Goal: Task Accomplishment & Management: Use online tool/utility

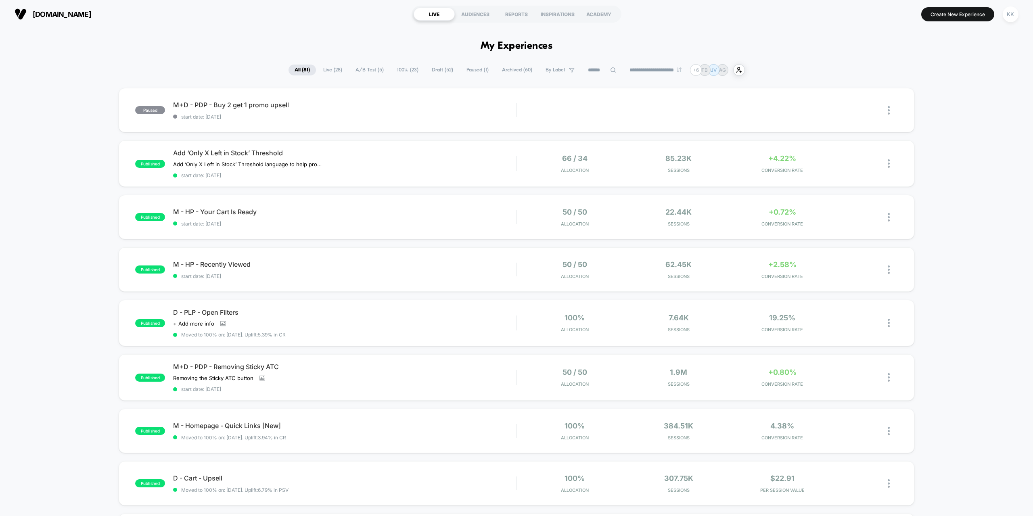
click at [441, 69] on span "Draft ( 52 )" at bounding box center [442, 70] width 33 height 11
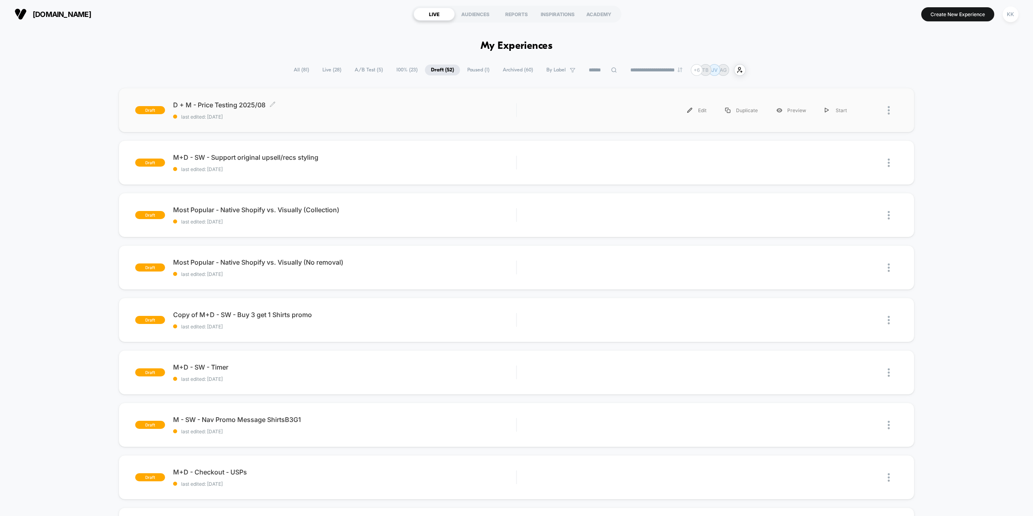
click at [390, 105] on span "D + M - Price Testing 2025/08 Click to edit experience details" at bounding box center [344, 105] width 343 height 8
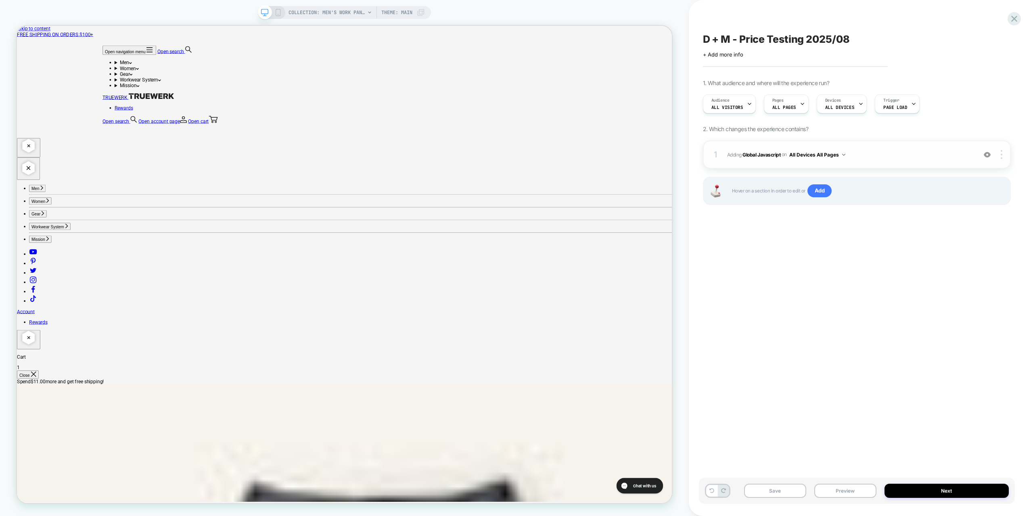
click at [891, 154] on span "Adding Global Javascript on All Devices All Pages" at bounding box center [849, 155] width 245 height 10
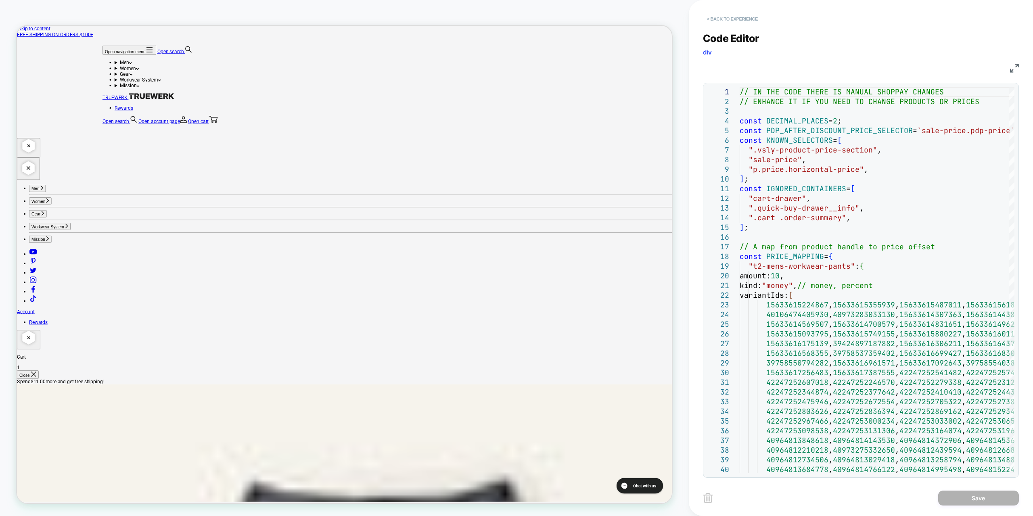
click at [717, 17] on button "< Back to experience" at bounding box center [732, 19] width 59 height 13
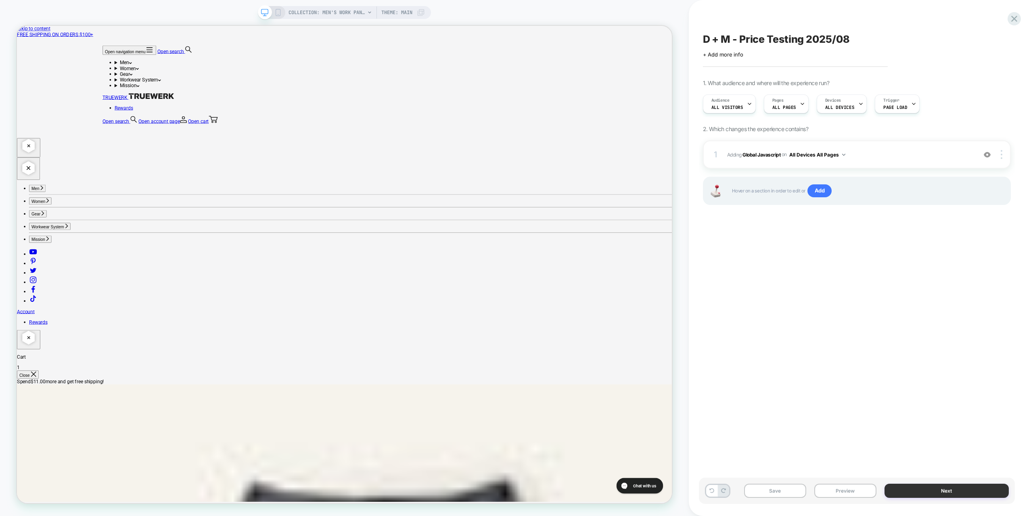
click at [931, 488] on button "Next" at bounding box center [946, 491] width 124 height 14
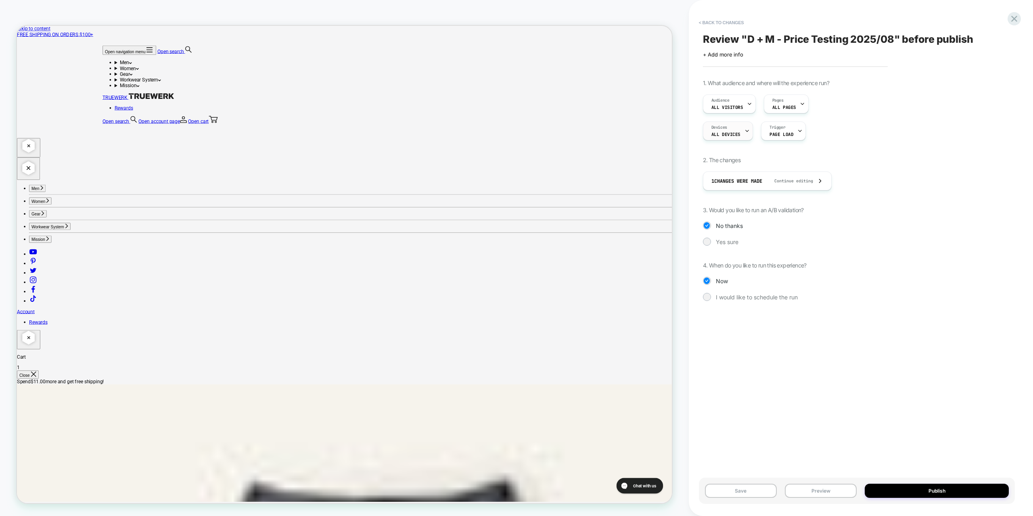
click at [740, 130] on div "Devices ALL DEVICES" at bounding box center [725, 131] width 45 height 18
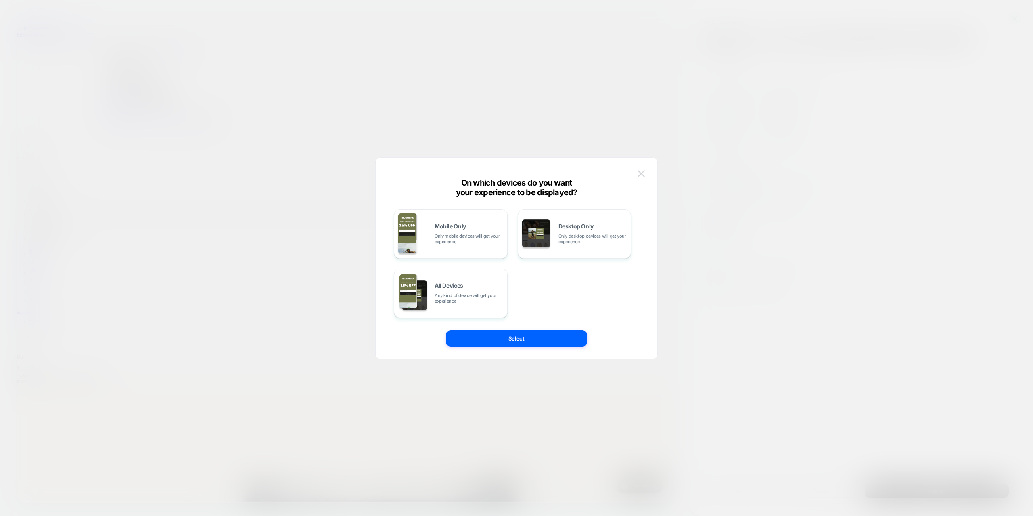
drag, startPoint x: 641, startPoint y: 173, endPoint x: 840, endPoint y: 196, distance: 200.2
click at [641, 173] on img at bounding box center [640, 173] width 7 height 7
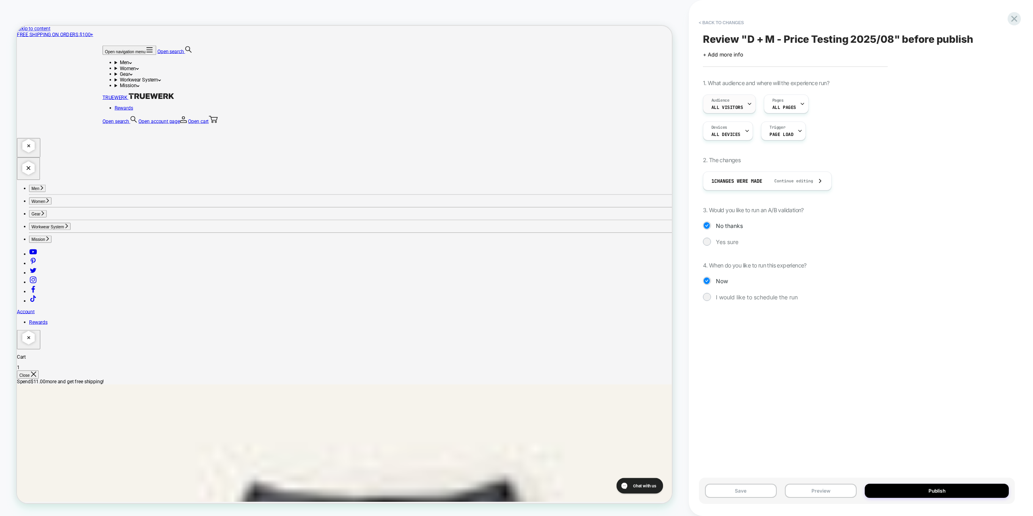
click at [737, 105] on span "All Visitors" at bounding box center [727, 107] width 32 height 6
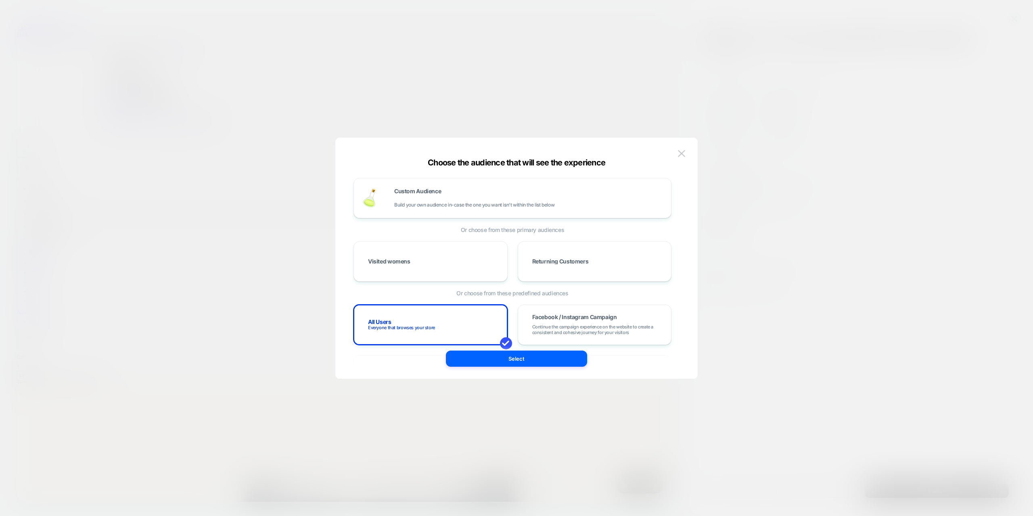
click at [150, 117] on div at bounding box center [516, 258] width 1033 height 516
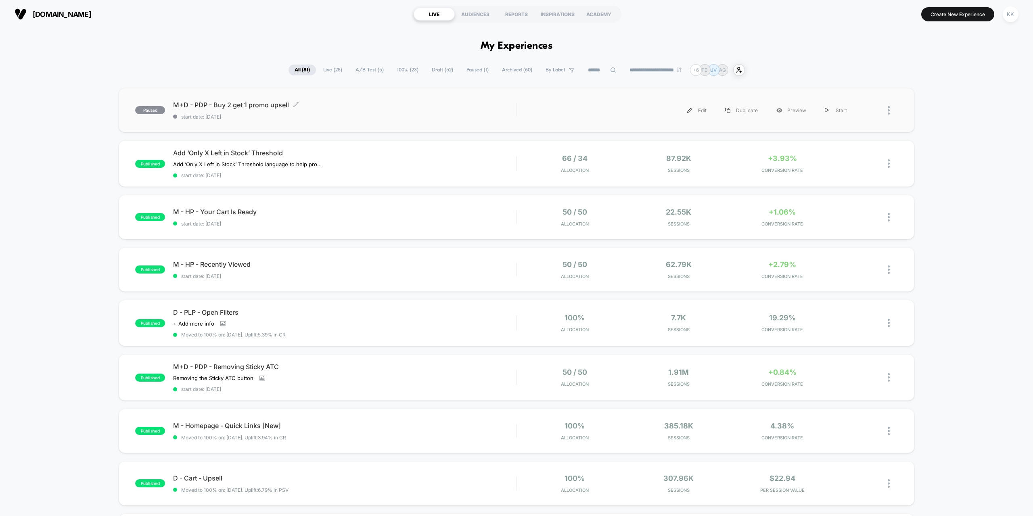
click at [262, 103] on span "M+D - PDP - Buy 2 get 1 promo upsell Click to edit experience details" at bounding box center [344, 105] width 343 height 8
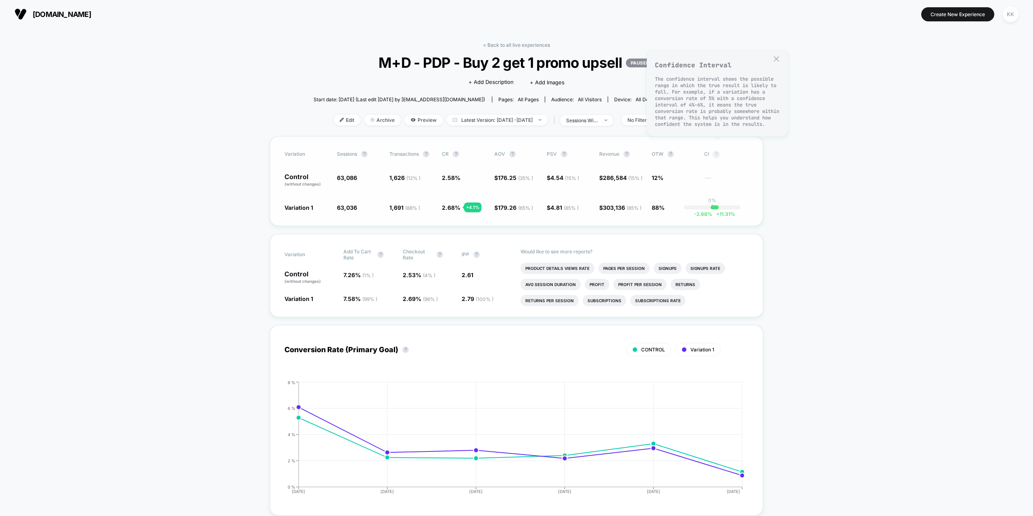
click at [716, 154] on button "?" at bounding box center [716, 154] width 6 height 6
